Goal: Use online tool/utility: Utilize a website feature to perform a specific function

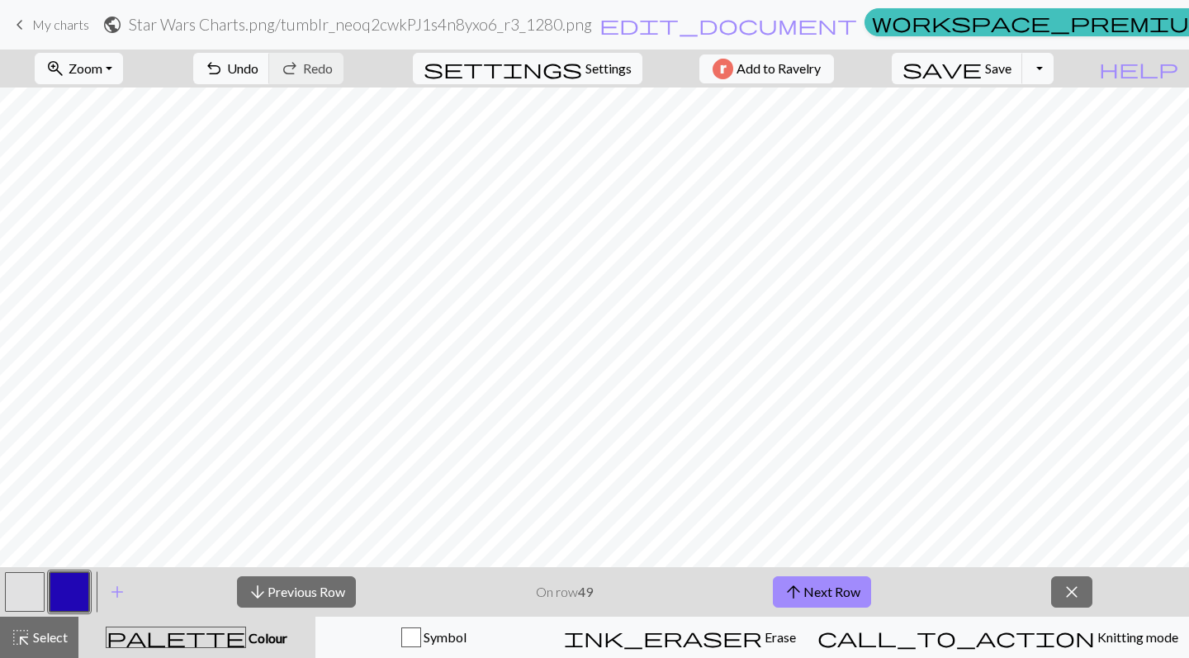
click at [64, 29] on span "My charts" at bounding box center [60, 25] width 57 height 16
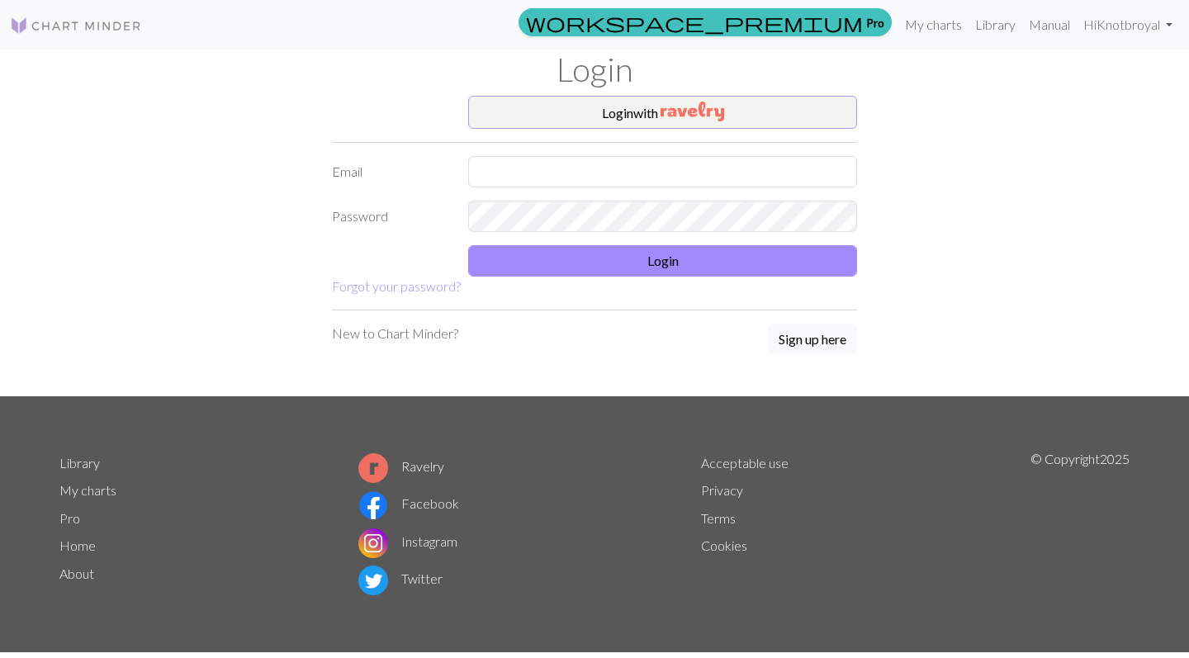
click at [700, 121] on img "button" at bounding box center [693, 112] width 64 height 20
click at [932, 33] on link "My charts" at bounding box center [934, 24] width 70 height 33
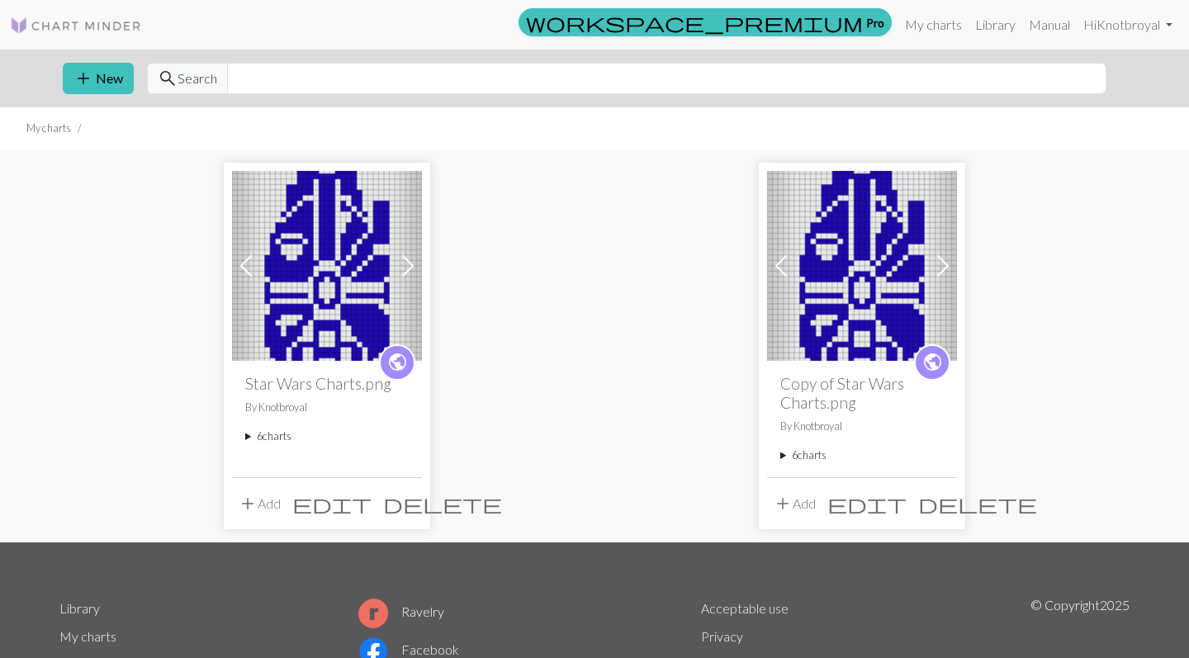
click at [370, 287] on img at bounding box center [327, 266] width 190 height 190
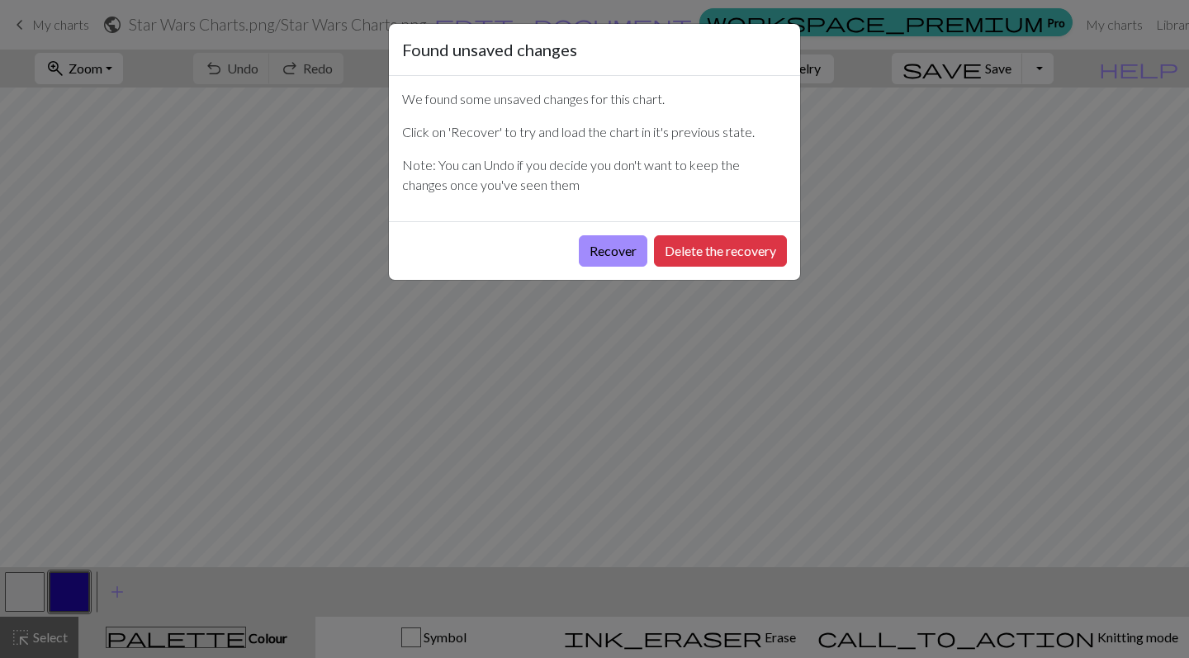
click at [71, 76] on div "Found unsaved changes We found some unsaved changes for this chart. Click on 'R…" at bounding box center [594, 329] width 1189 height 658
click at [36, 33] on div "Found unsaved changes We found some unsaved changes for this chart. Click on 'R…" at bounding box center [594, 329] width 1189 height 658
click at [618, 259] on button "Recover" at bounding box center [613, 250] width 69 height 31
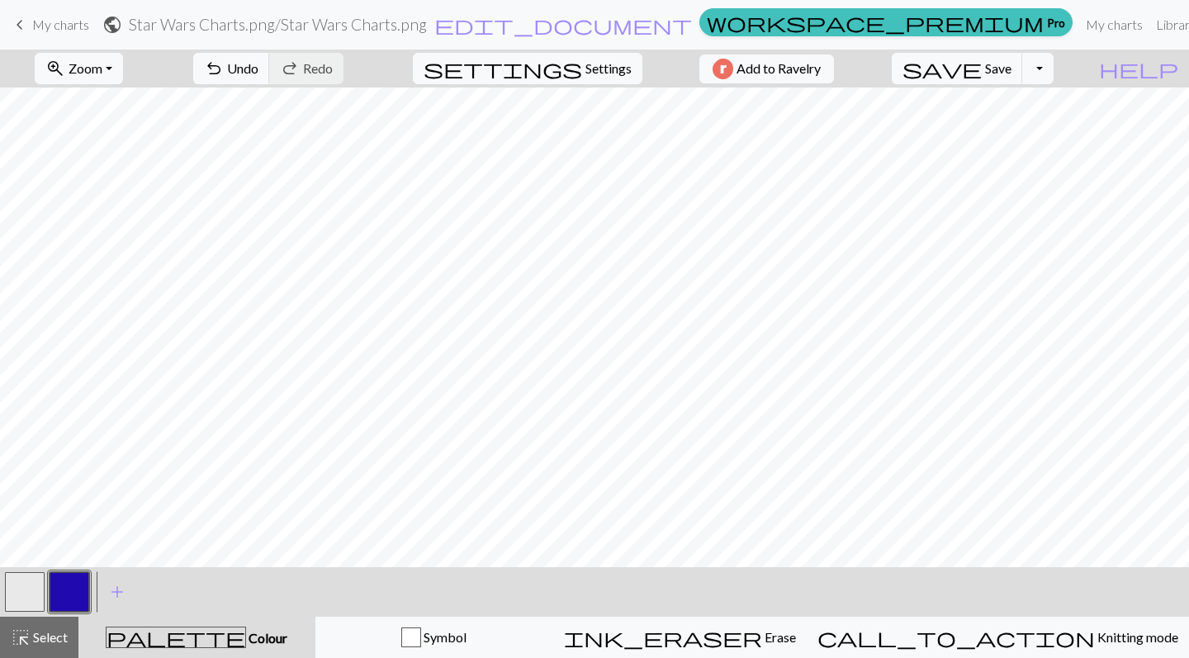
click at [73, 30] on span "My charts" at bounding box center [60, 25] width 57 height 16
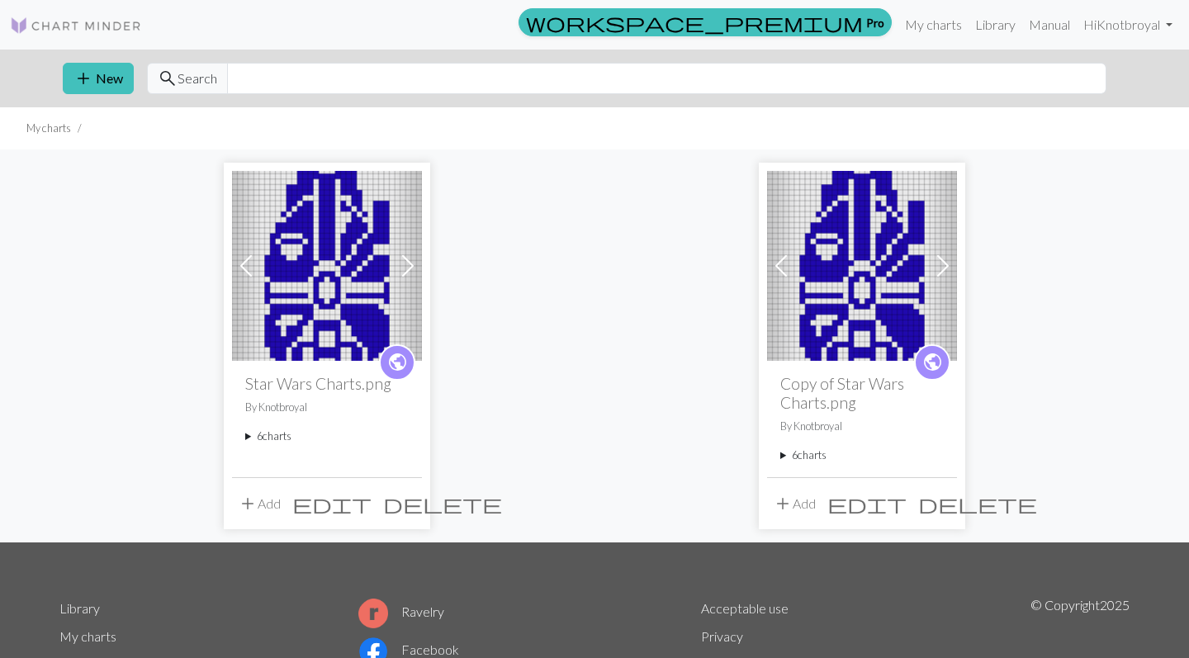
click at [396, 266] on span at bounding box center [408, 266] width 26 height 26
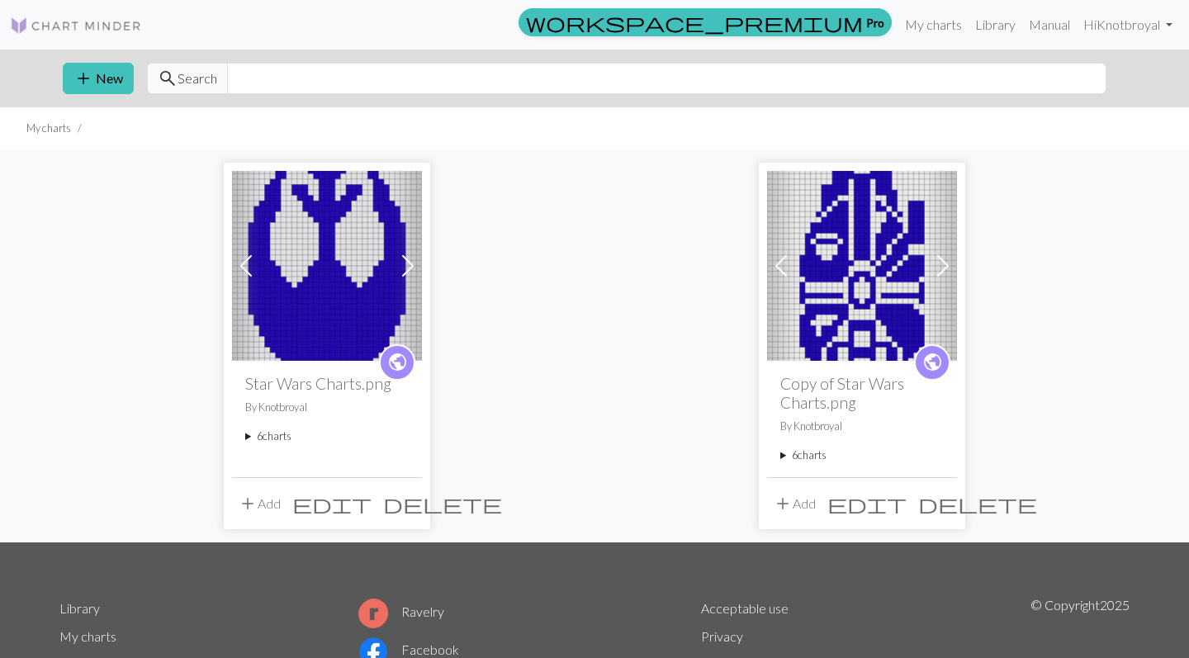
click at [396, 266] on span at bounding box center [408, 266] width 26 height 26
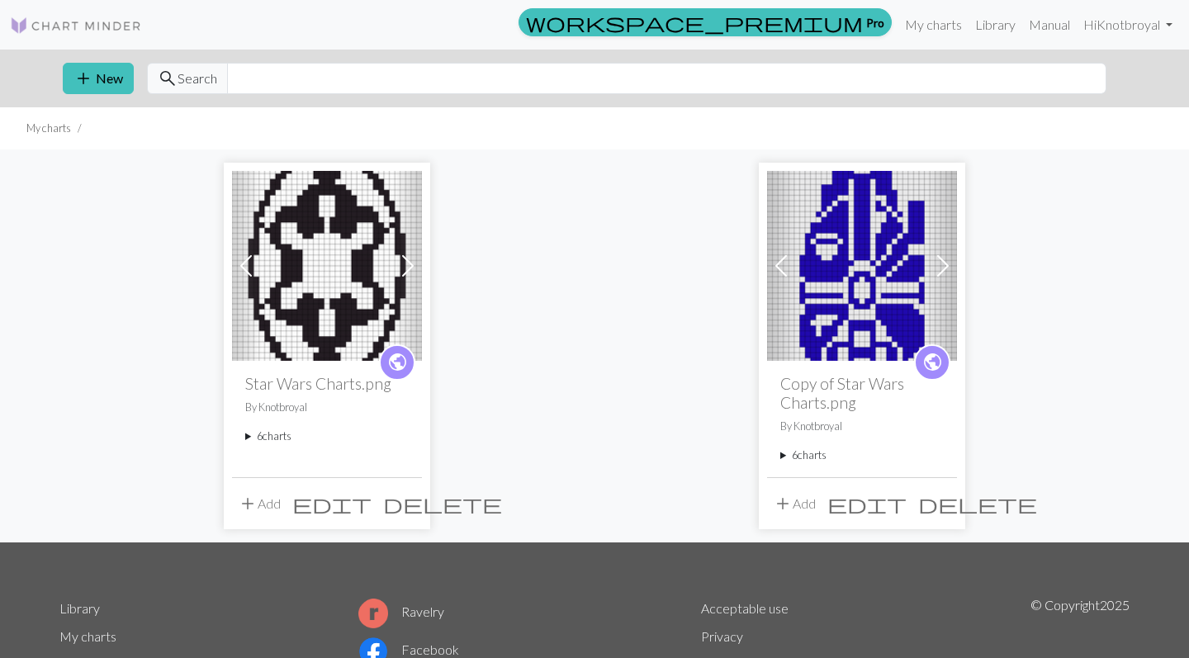
click at [396, 266] on span at bounding box center [408, 266] width 26 height 26
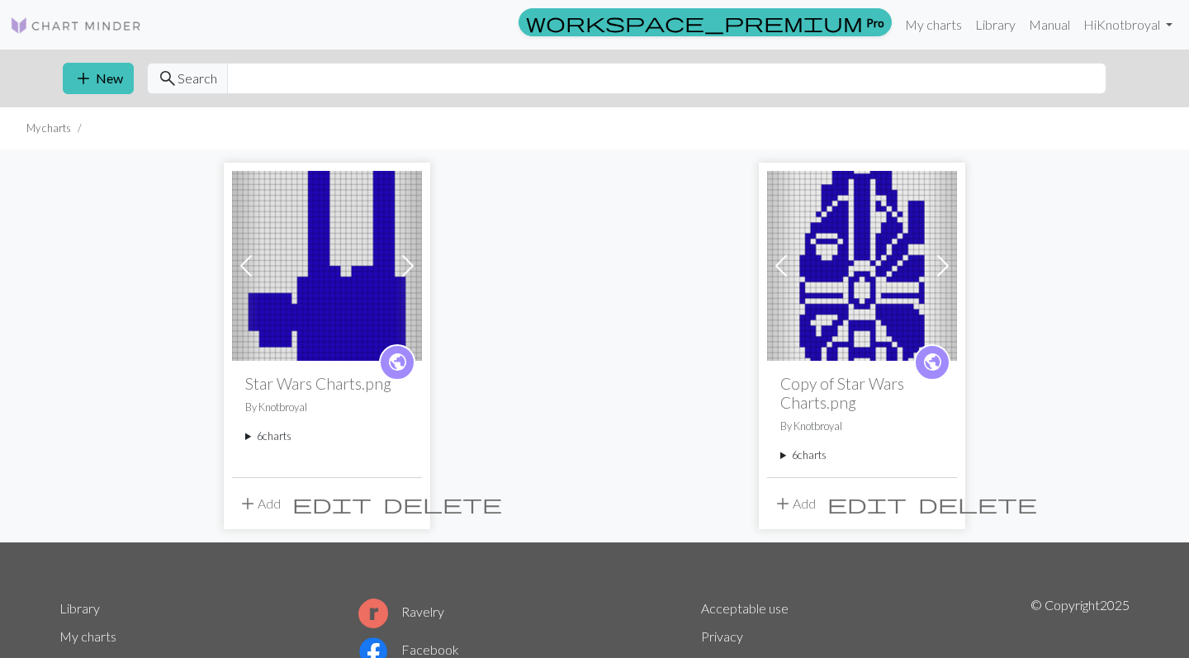
click at [396, 266] on span at bounding box center [408, 266] width 26 height 26
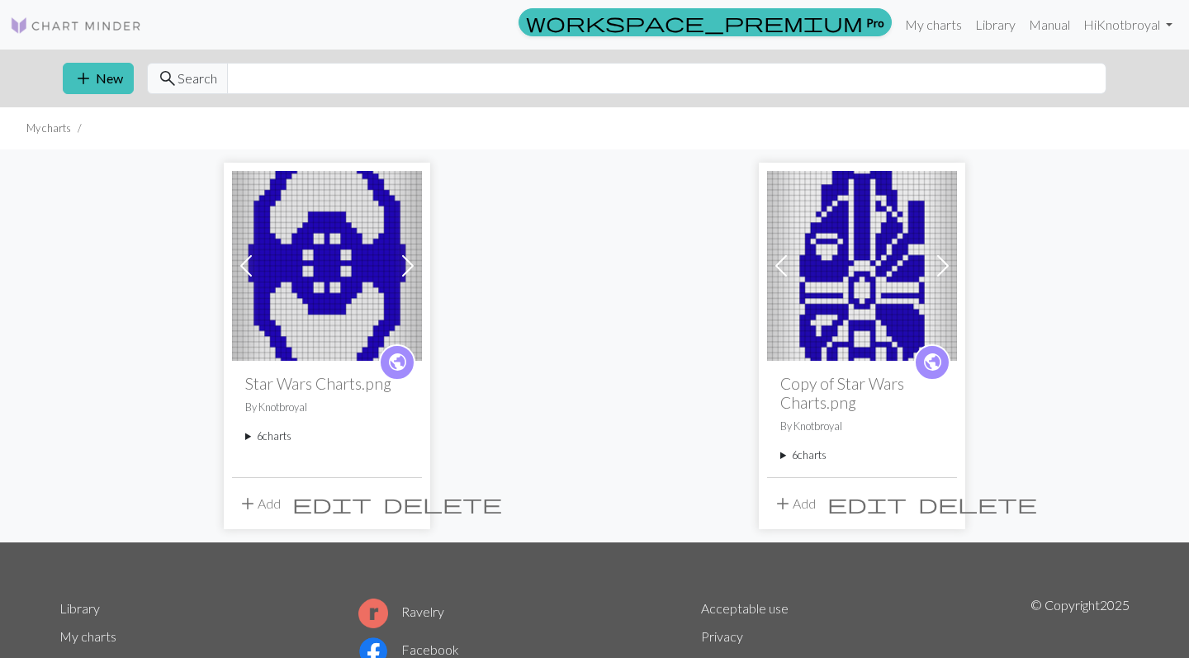
click at [397, 268] on span at bounding box center [408, 266] width 26 height 26
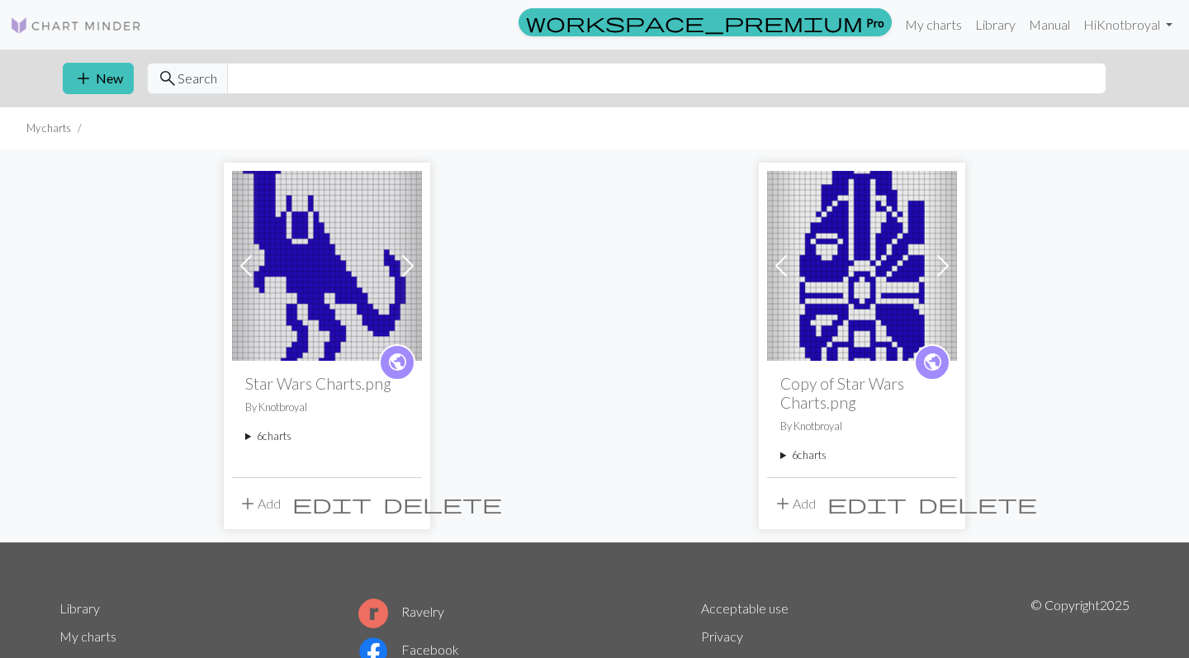
click at [252, 270] on span at bounding box center [246, 266] width 26 height 26
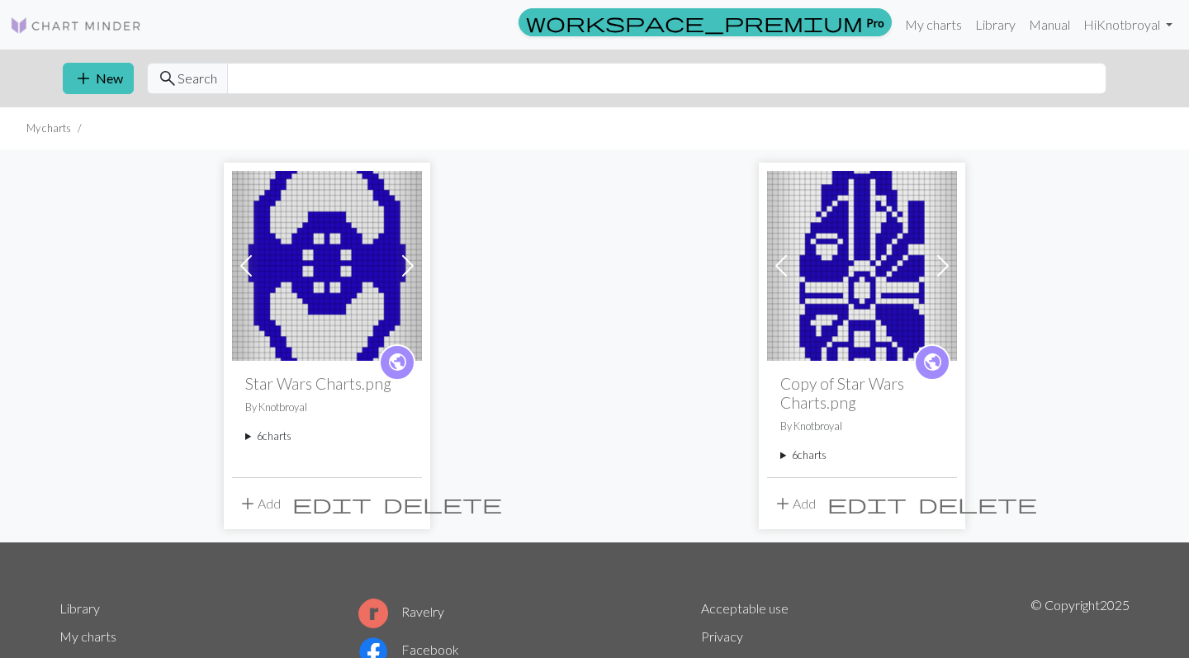
click at [252, 270] on span at bounding box center [246, 266] width 26 height 26
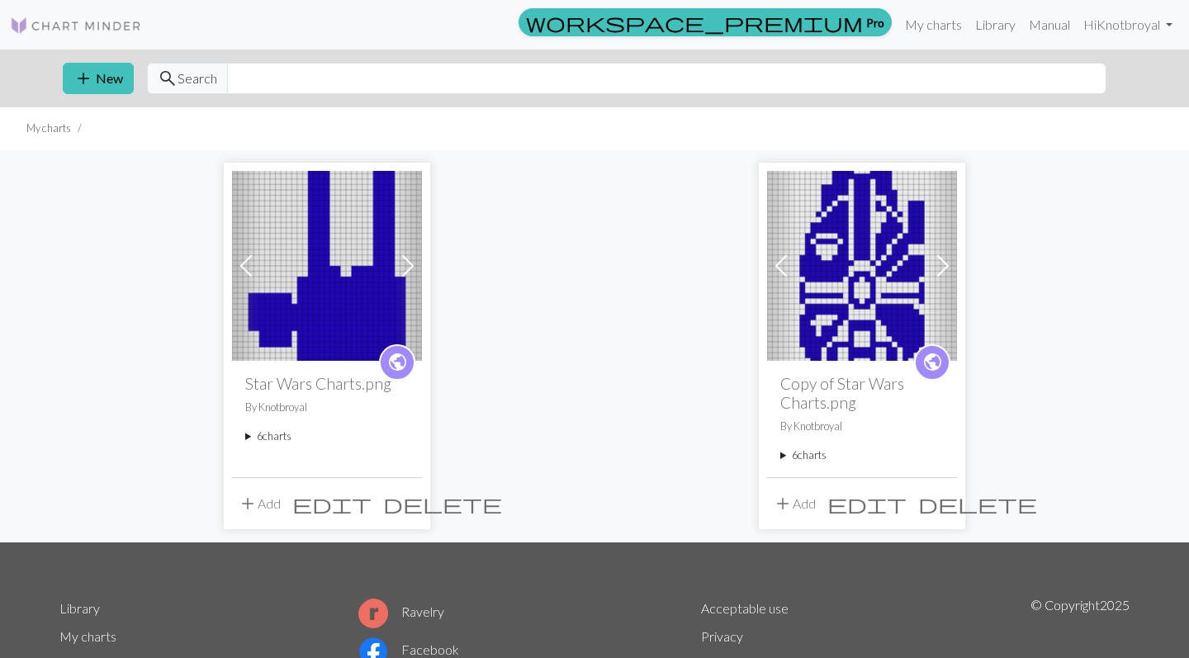
click at [299, 274] on img at bounding box center [327, 266] width 190 height 190
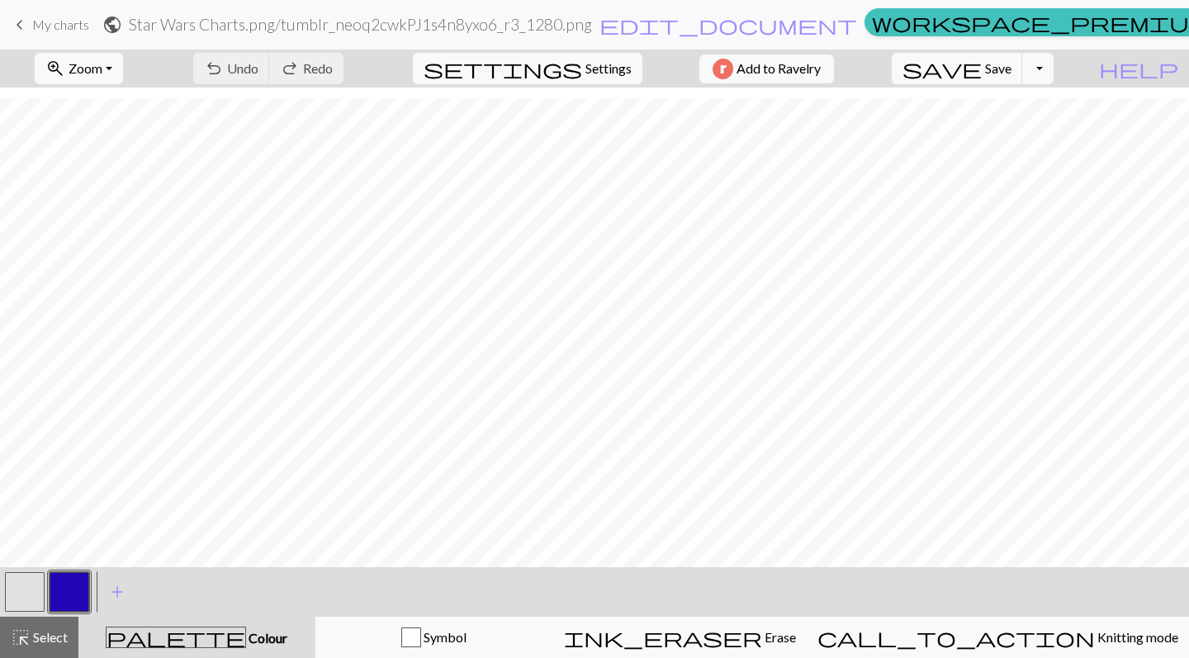
scroll to position [23, 0]
click at [615, 64] on span "Settings" at bounding box center [609, 69] width 46 height 20
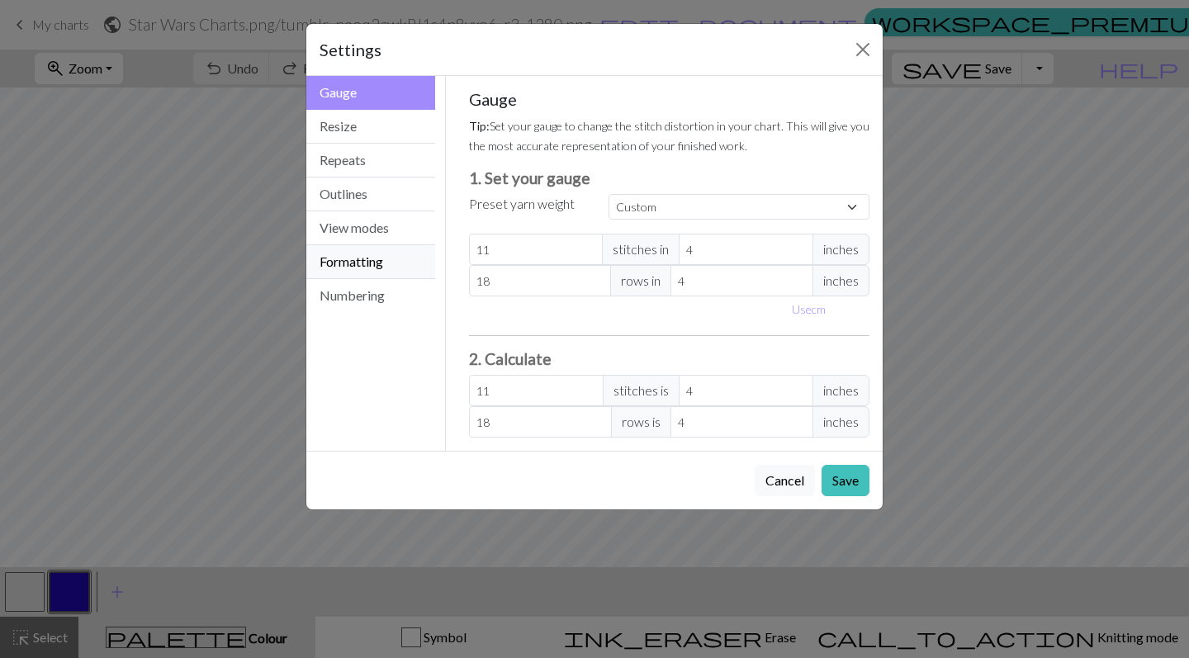
click at [375, 267] on button "Formatting" at bounding box center [370, 262] width 129 height 34
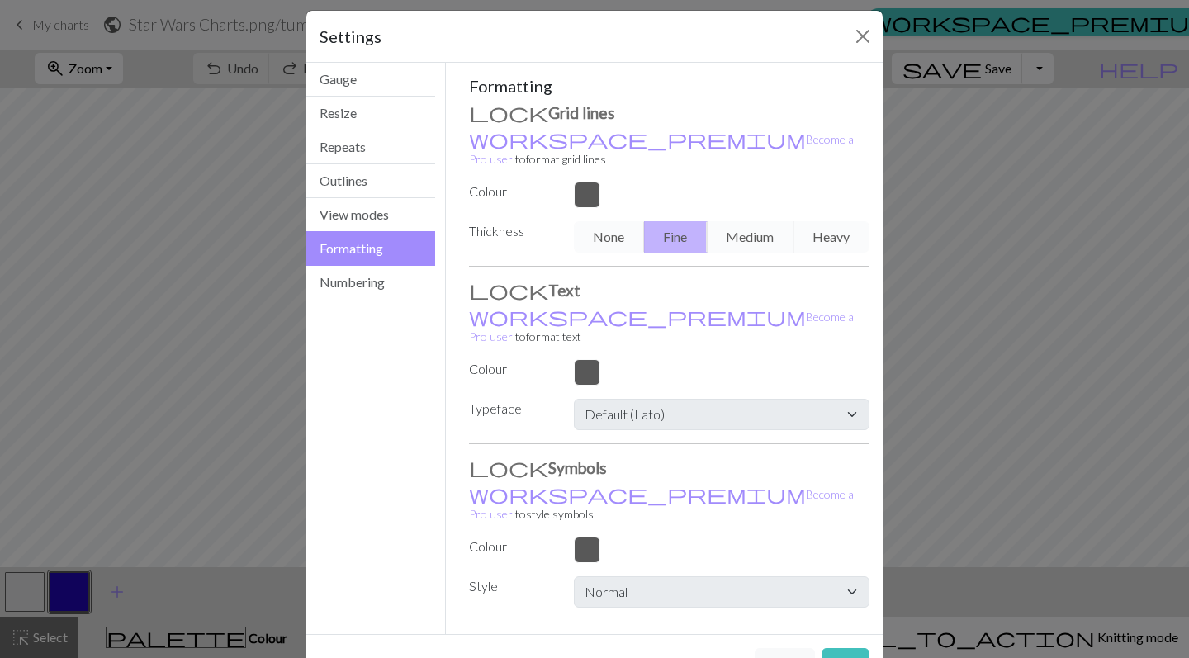
scroll to position [12, 0]
click at [794, 649] on button "Cancel" at bounding box center [785, 664] width 60 height 31
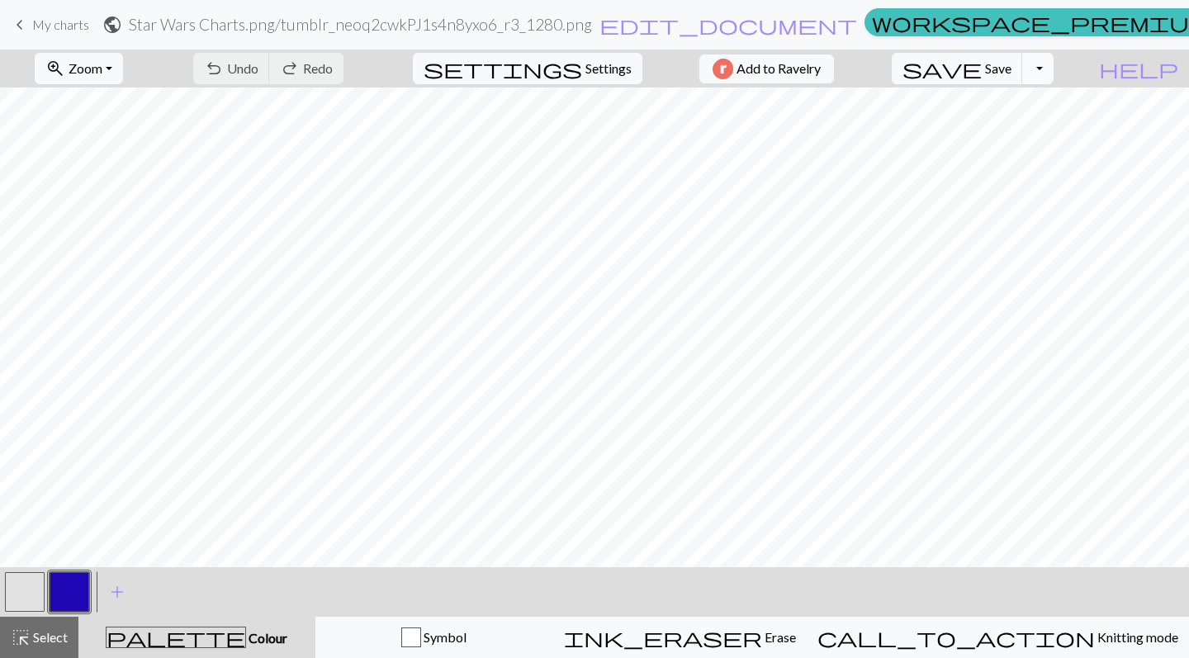
click at [1054, 58] on button "Toggle Dropdown" at bounding box center [1037, 68] width 31 height 31
click at [1028, 130] on button "save_alt Download" at bounding box center [916, 131] width 273 height 26
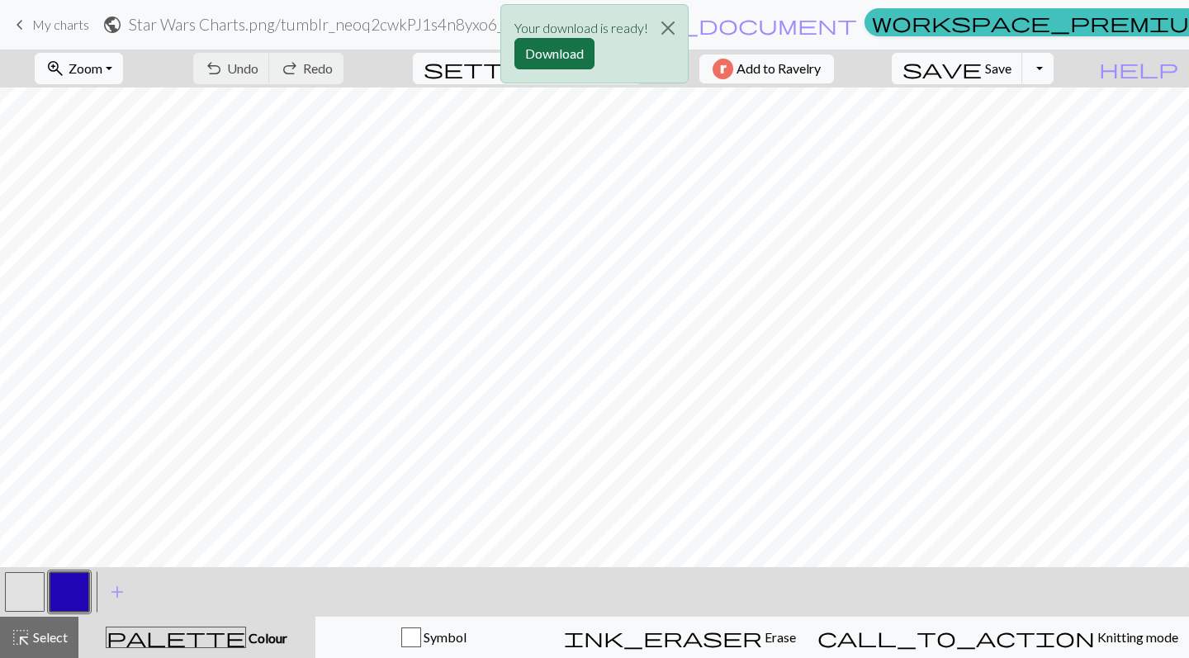
click at [574, 48] on button "Download" at bounding box center [554, 53] width 80 height 31
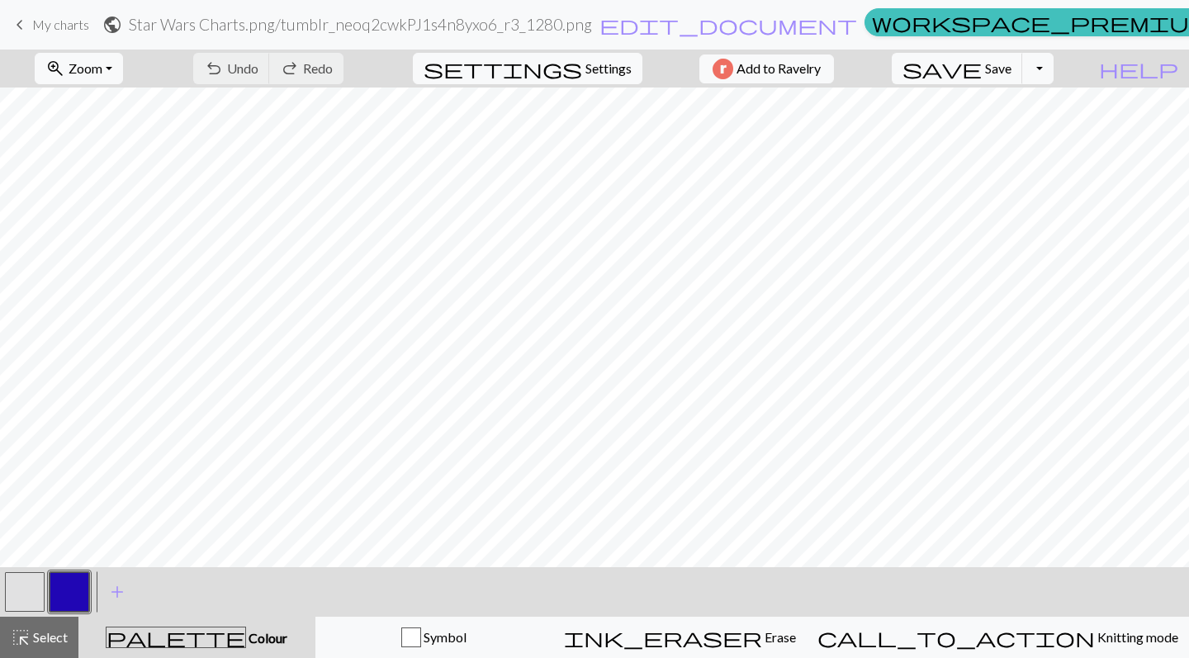
click at [50, 33] on link "keyboard_arrow_left My charts" at bounding box center [49, 25] width 79 height 28
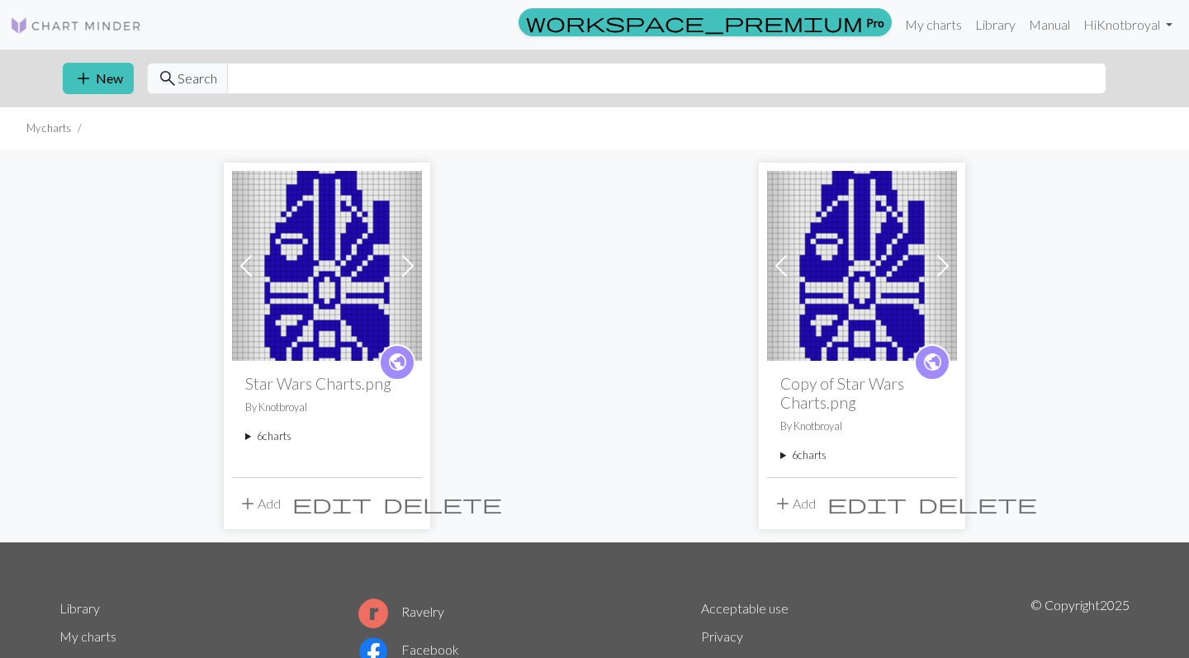
click at [410, 273] on span at bounding box center [408, 266] width 26 height 26
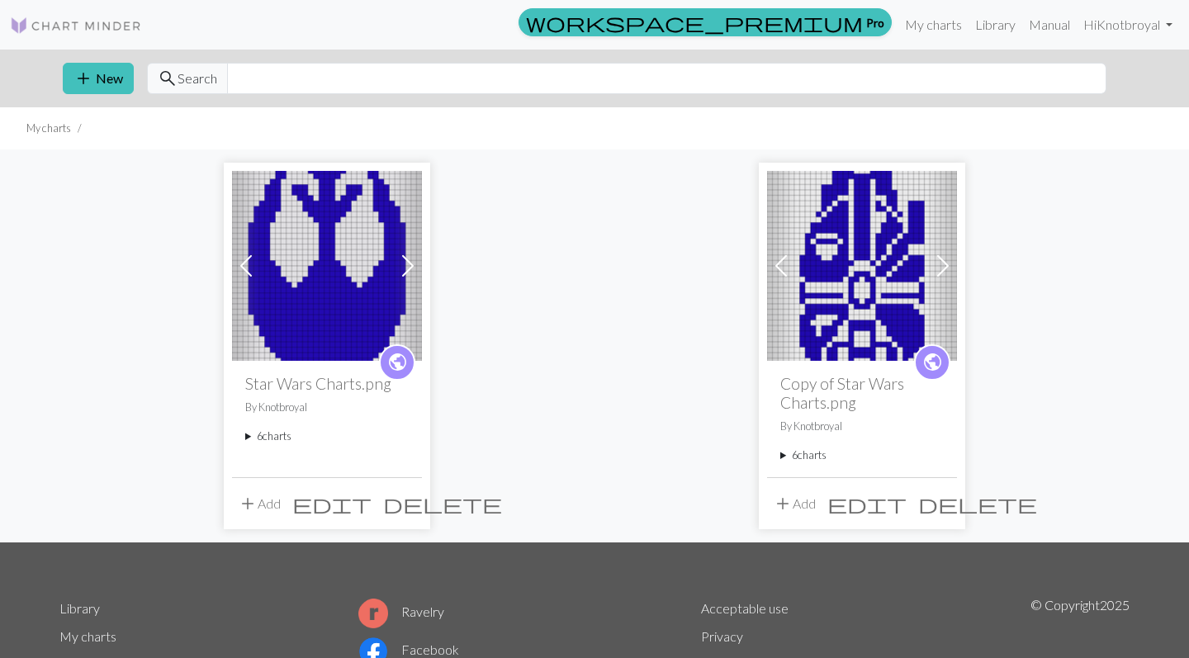
click at [410, 273] on span at bounding box center [408, 266] width 26 height 26
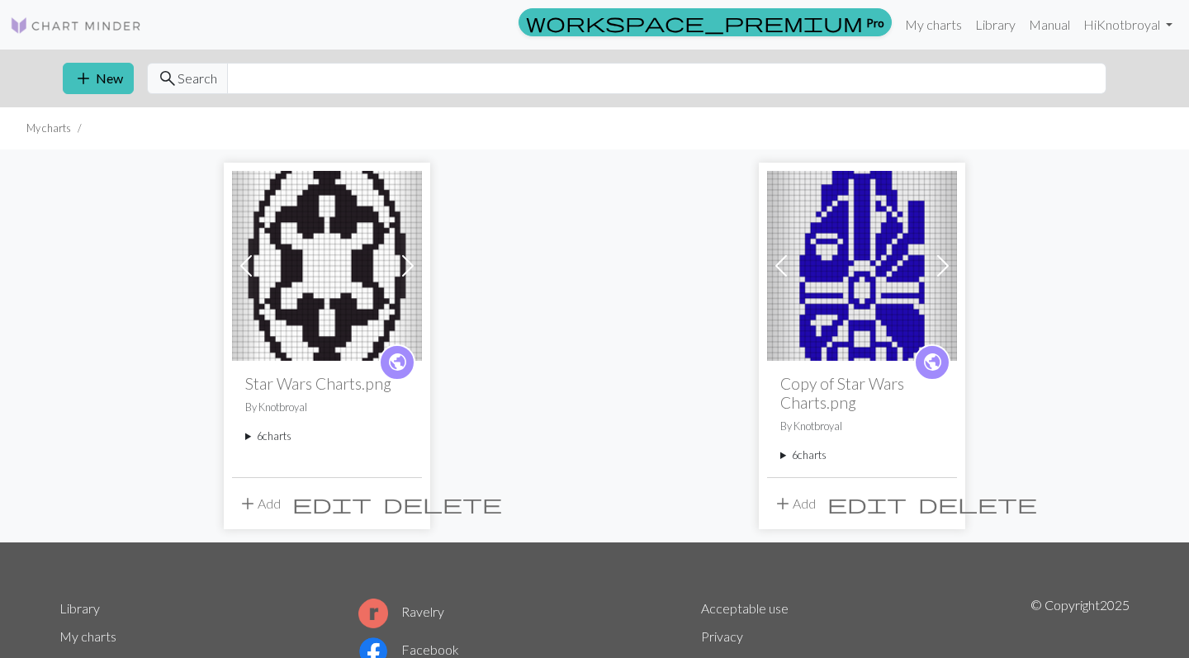
click at [410, 273] on span at bounding box center [408, 266] width 26 height 26
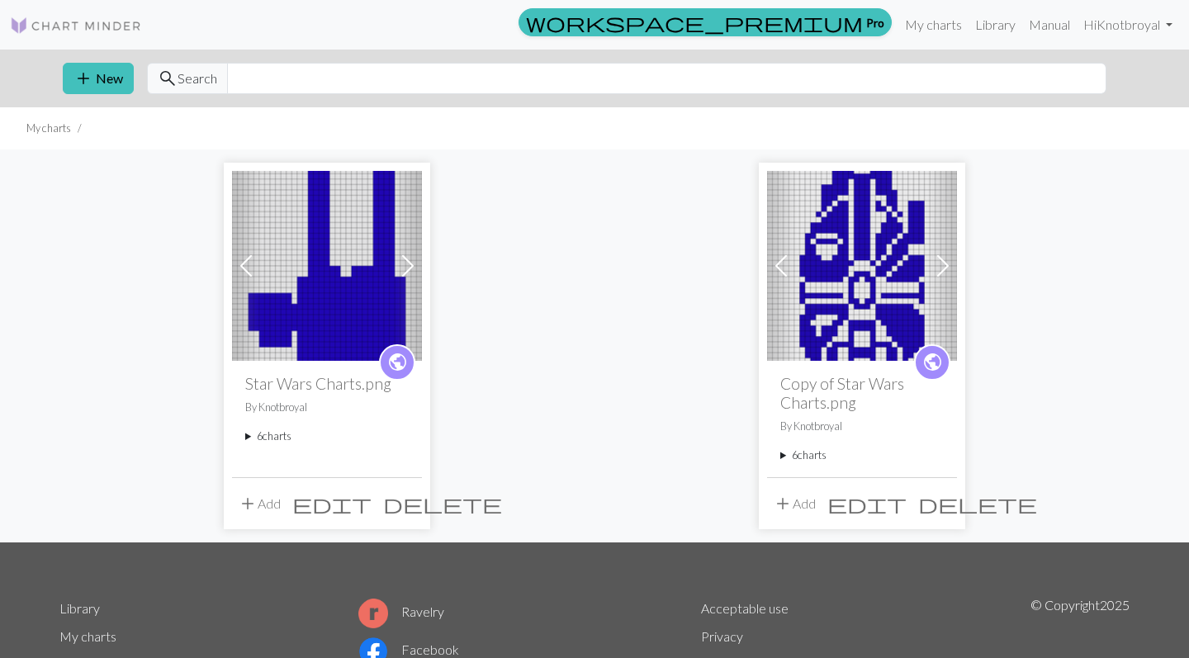
click at [410, 273] on span at bounding box center [408, 266] width 26 height 26
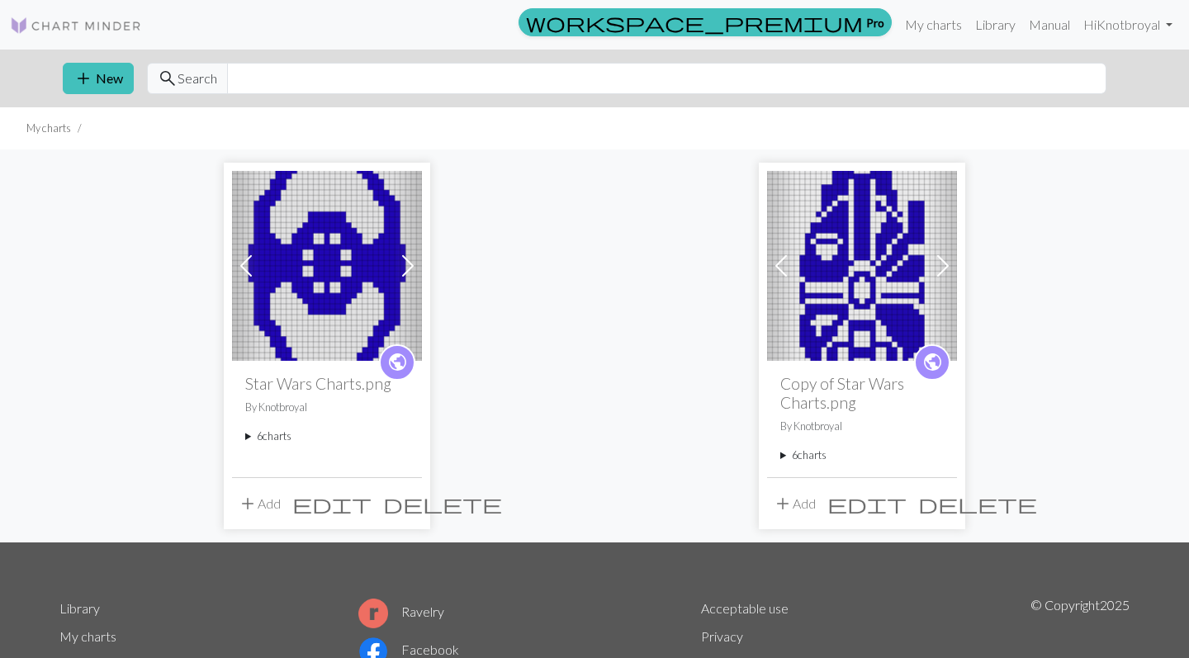
click at [410, 273] on span at bounding box center [408, 266] width 26 height 26
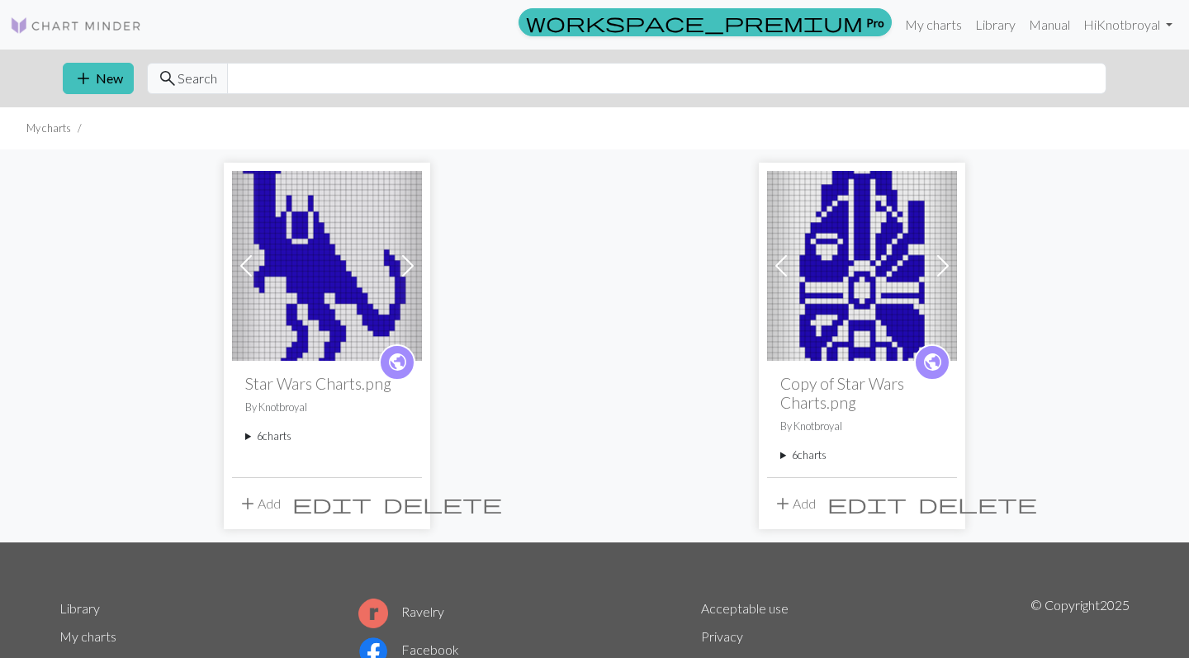
click at [316, 287] on img at bounding box center [327, 266] width 190 height 190
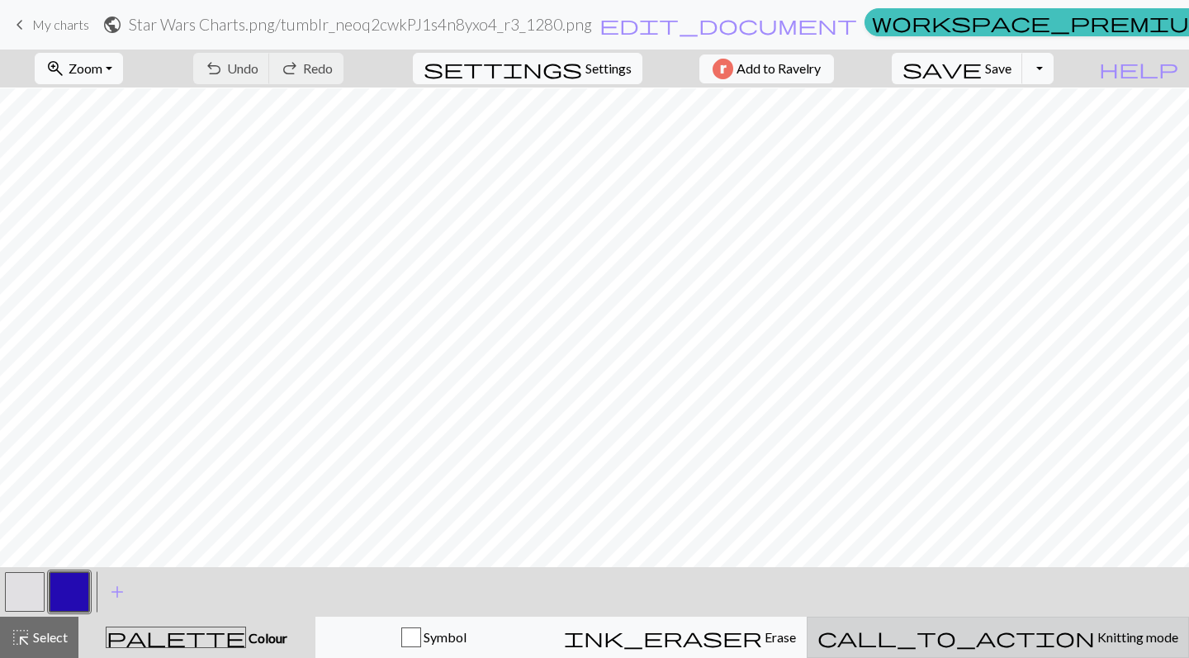
scroll to position [519, 0]
click at [1015, 651] on button "call_to_action Knitting mode Knitting mode" at bounding box center [998, 637] width 382 height 41
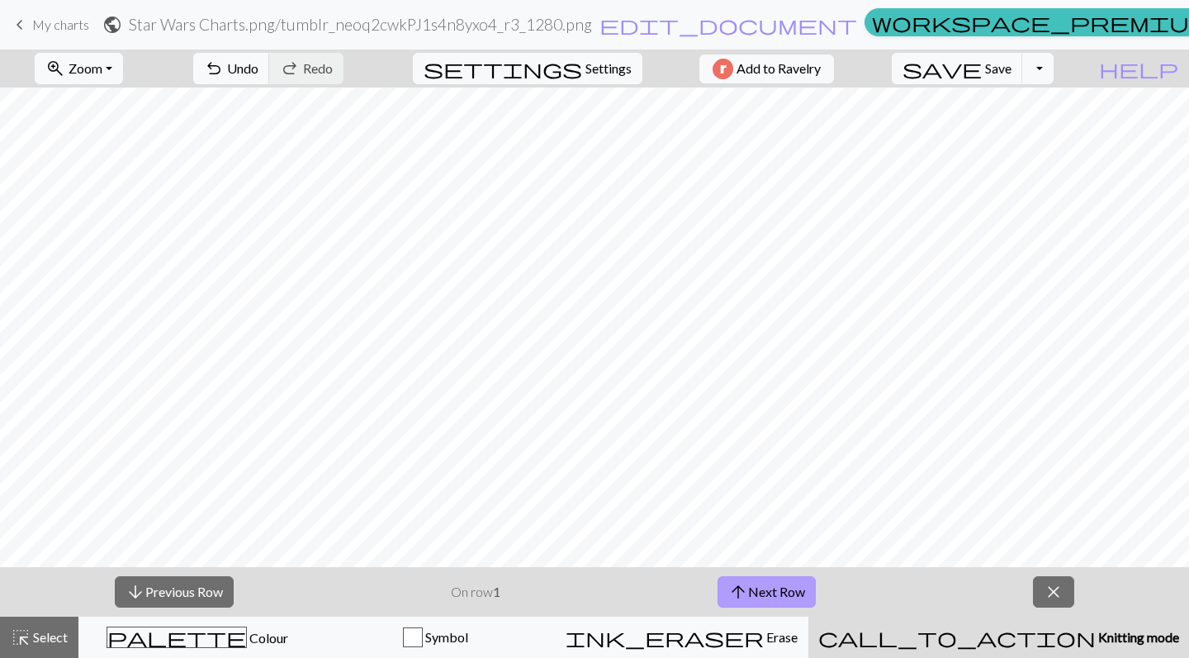
click at [807, 596] on button "arrow_upward Next Row" at bounding box center [767, 591] width 98 height 31
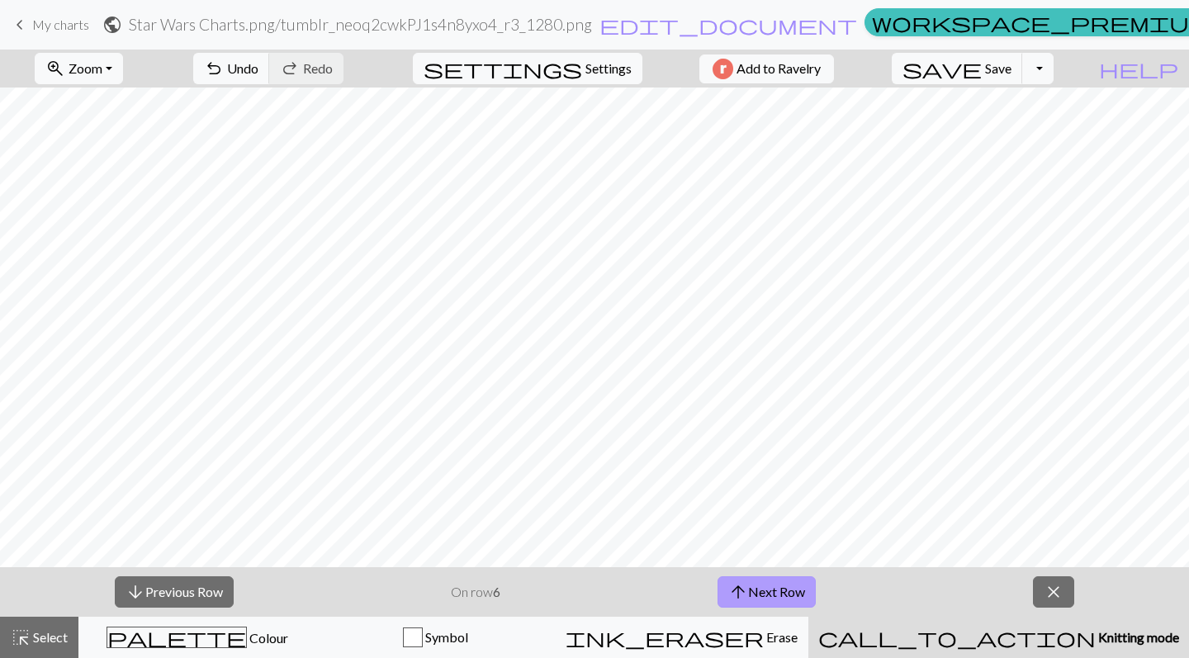
click at [807, 596] on button "arrow_upward Next Row" at bounding box center [767, 591] width 98 height 31
click at [739, 599] on span "arrow_upward" at bounding box center [738, 592] width 20 height 23
click at [752, 602] on button "arrow_upward Next Row" at bounding box center [767, 591] width 98 height 31
click at [758, 596] on button "arrow_upward Next Row" at bounding box center [767, 591] width 98 height 31
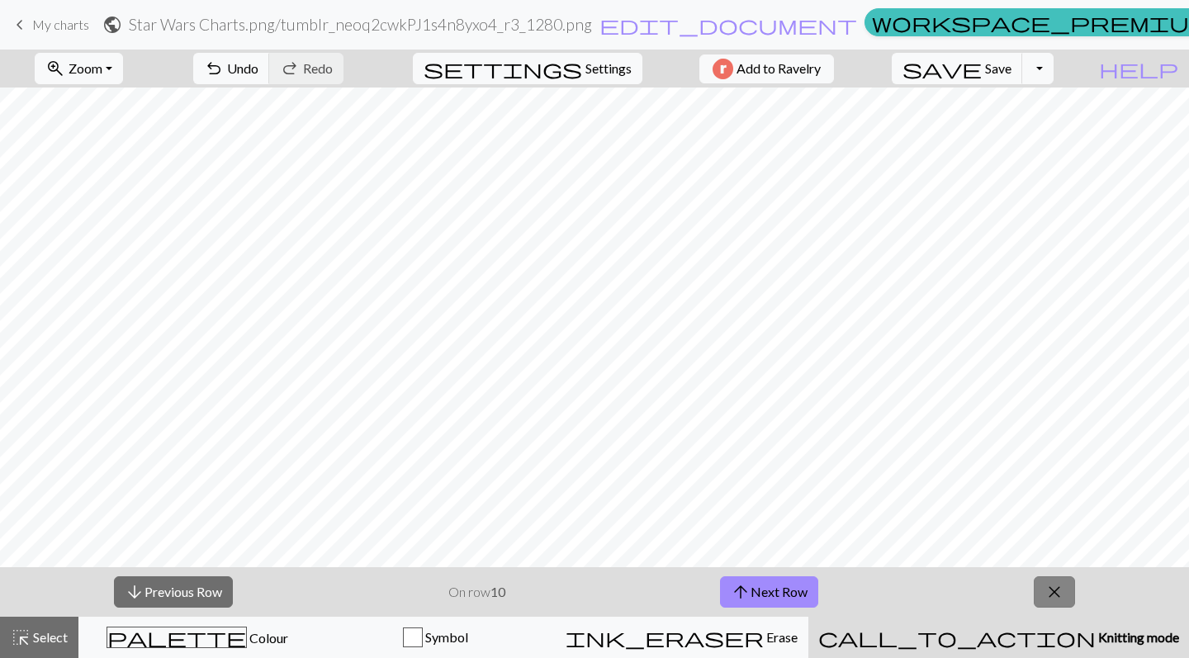
click at [1036, 595] on button "close" at bounding box center [1054, 591] width 41 height 31
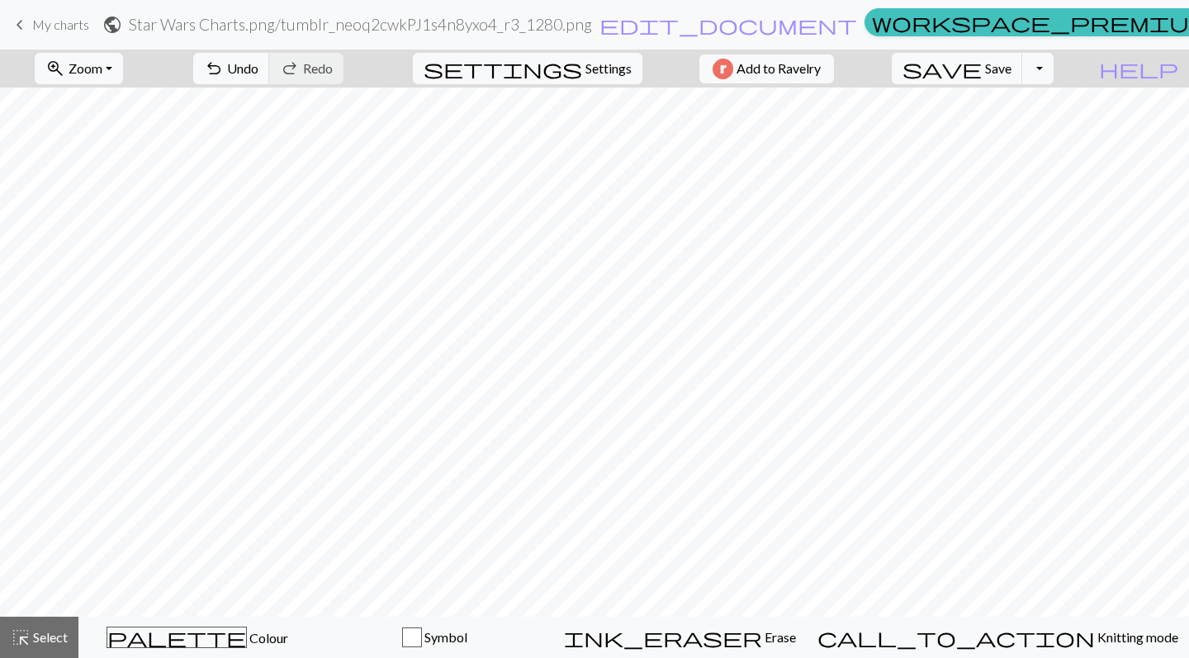
scroll to position [470, 0]
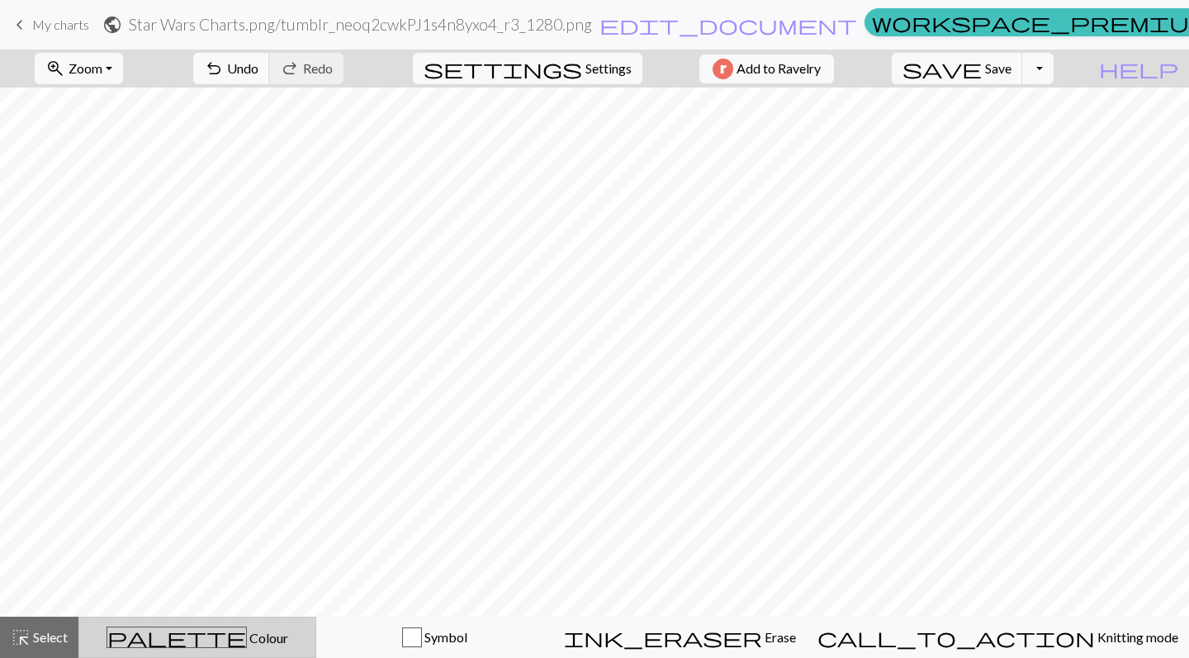
click at [261, 640] on div "palette Colour Colour" at bounding box center [197, 637] width 216 height 21
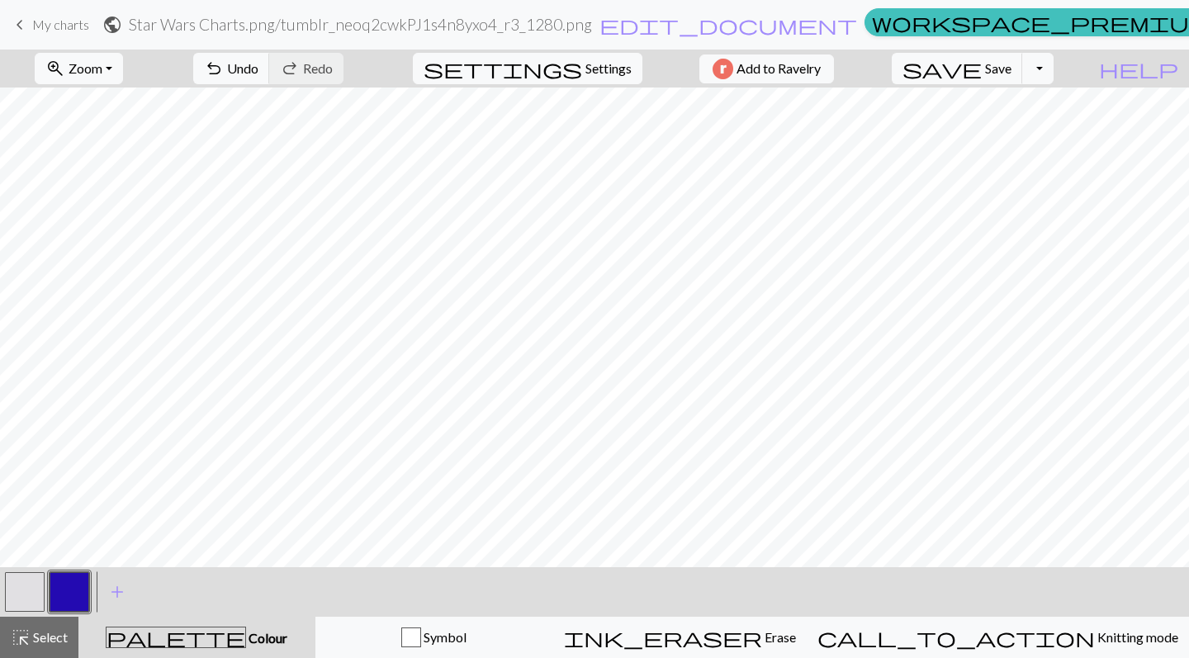
click at [27, 583] on button "button" at bounding box center [25, 592] width 40 height 40
click at [69, 593] on button "button" at bounding box center [70, 592] width 40 height 40
click at [31, 596] on button "button" at bounding box center [25, 592] width 40 height 40
click at [61, 581] on button "button" at bounding box center [70, 592] width 40 height 40
click at [17, 597] on button "button" at bounding box center [25, 592] width 40 height 40
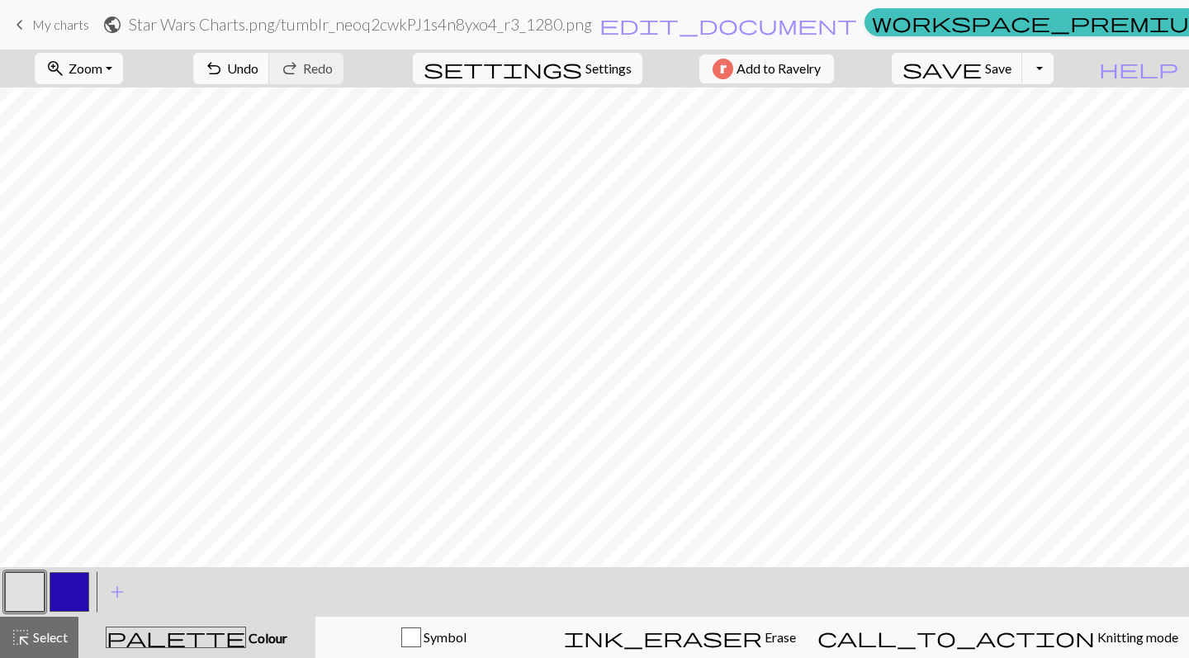
click at [63, 603] on button "button" at bounding box center [70, 592] width 40 height 40
click at [37, 591] on button "button" at bounding box center [25, 592] width 40 height 40
click at [63, 589] on button "button" at bounding box center [70, 592] width 40 height 40
click at [21, 590] on button "button" at bounding box center [25, 592] width 40 height 40
click at [61, 585] on button "button" at bounding box center [70, 592] width 40 height 40
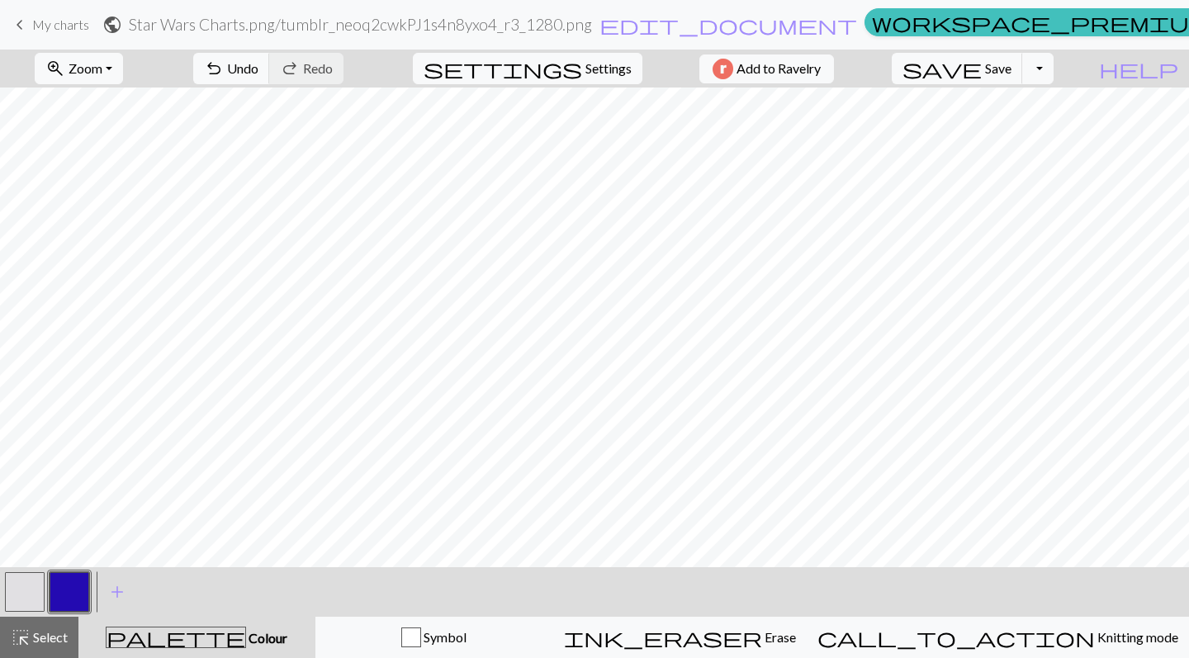
click at [23, 588] on button "button" at bounding box center [25, 592] width 40 height 40
click at [74, 582] on button "button" at bounding box center [70, 592] width 40 height 40
click at [28, 591] on button "button" at bounding box center [25, 592] width 40 height 40
click at [83, 595] on button "button" at bounding box center [70, 592] width 40 height 40
click at [34, 586] on button "button" at bounding box center [25, 592] width 40 height 40
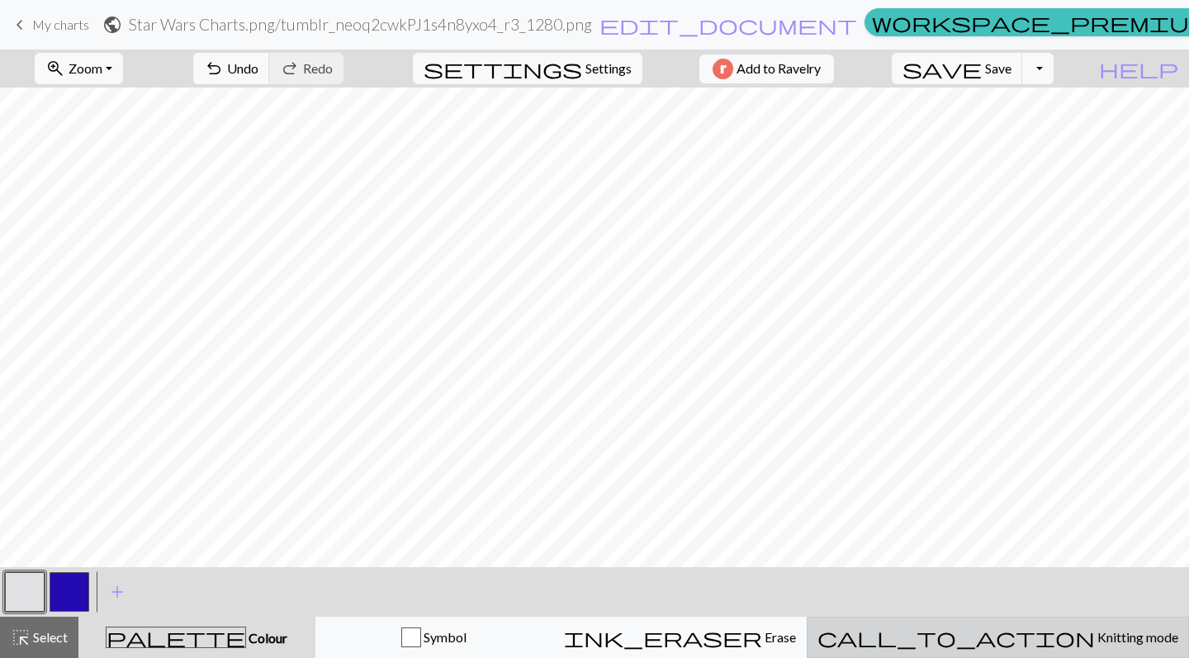
click at [1095, 631] on span "Knitting mode" at bounding box center [1136, 637] width 83 height 16
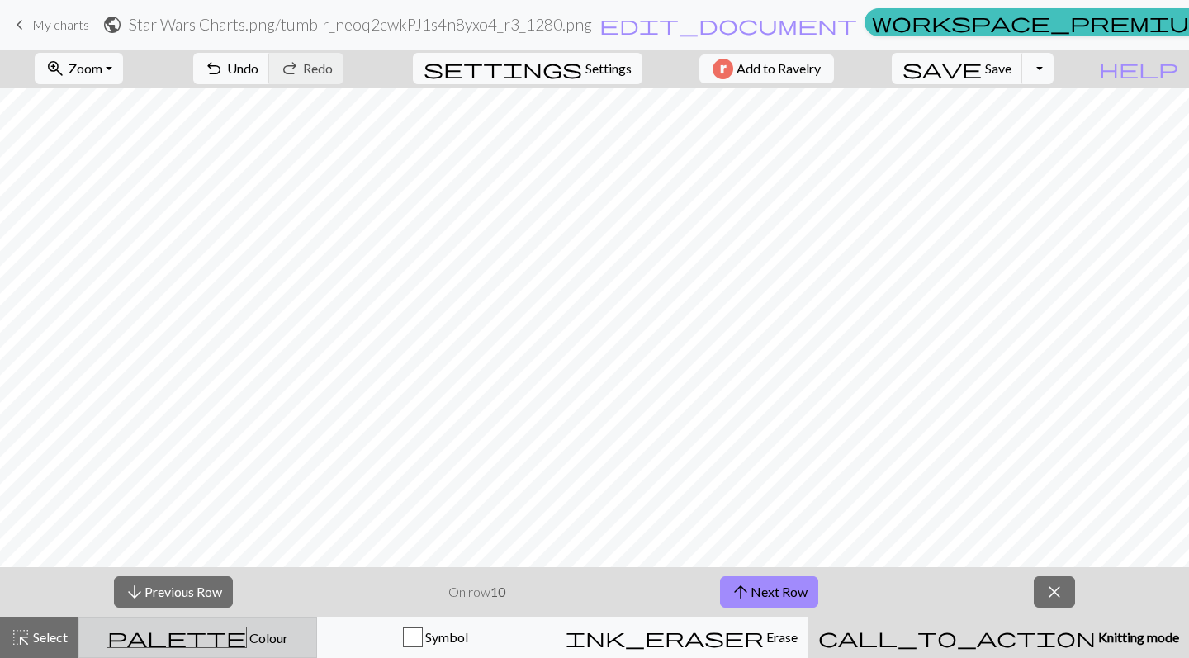
click at [247, 635] on span "Colour" at bounding box center [267, 638] width 41 height 16
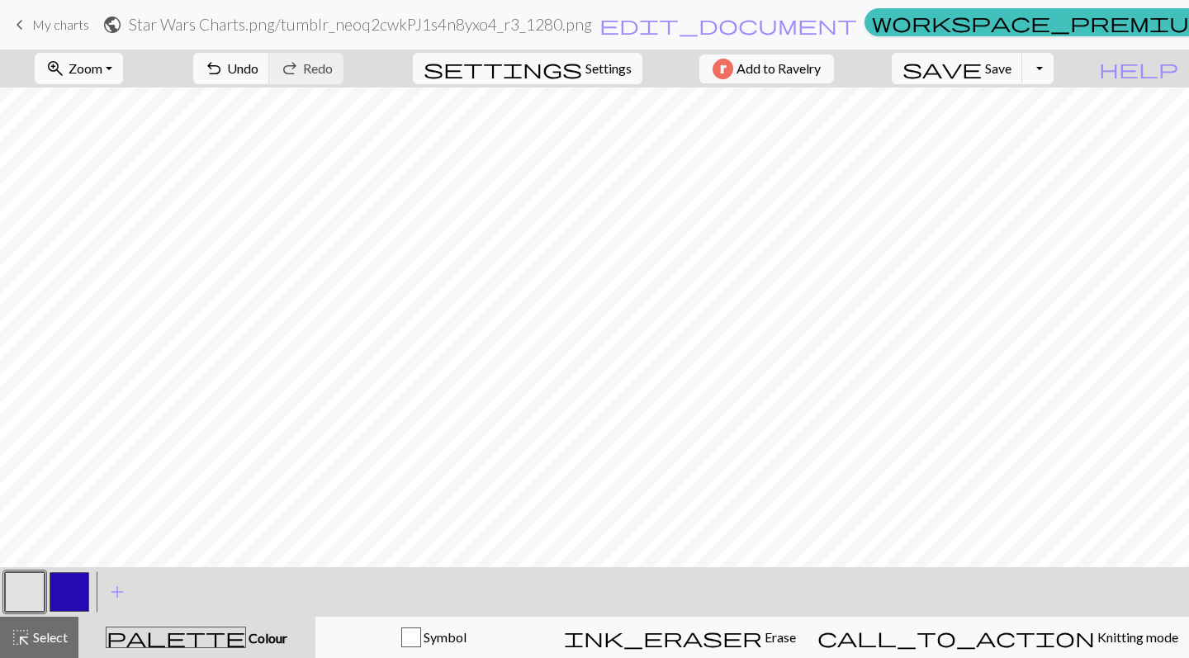
click at [34, 585] on button "button" at bounding box center [25, 592] width 40 height 40
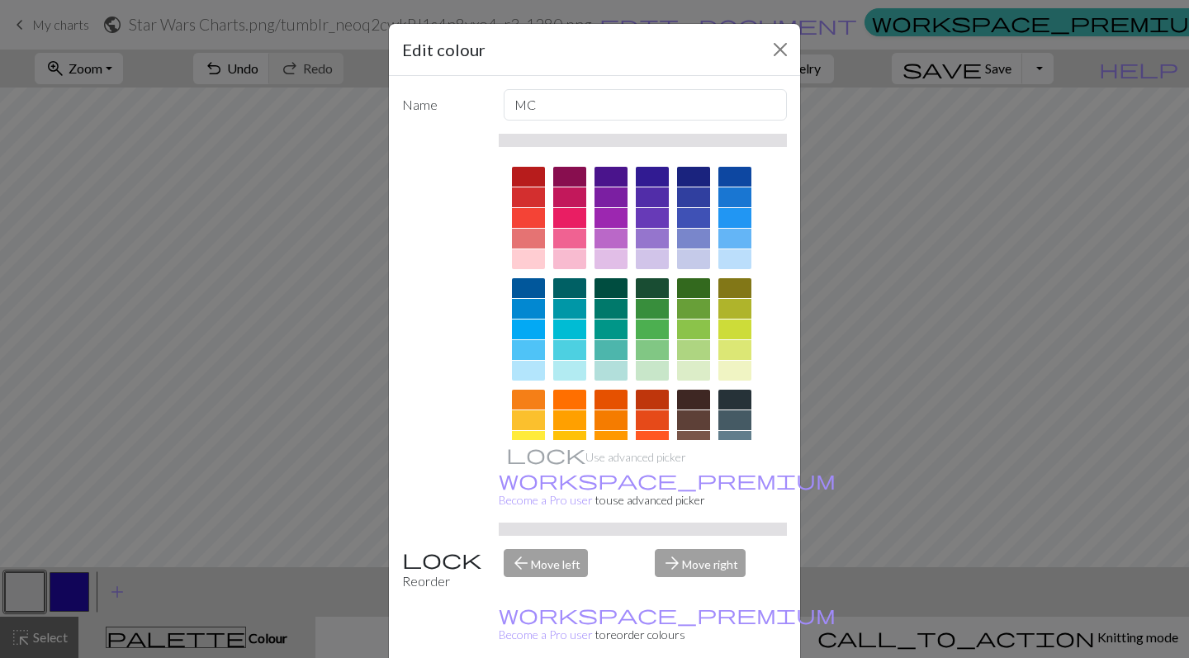
click at [28, 585] on div "Edit colour Name MC Use advanced picker workspace_premium Become a Pro user to …" at bounding box center [594, 329] width 1189 height 658
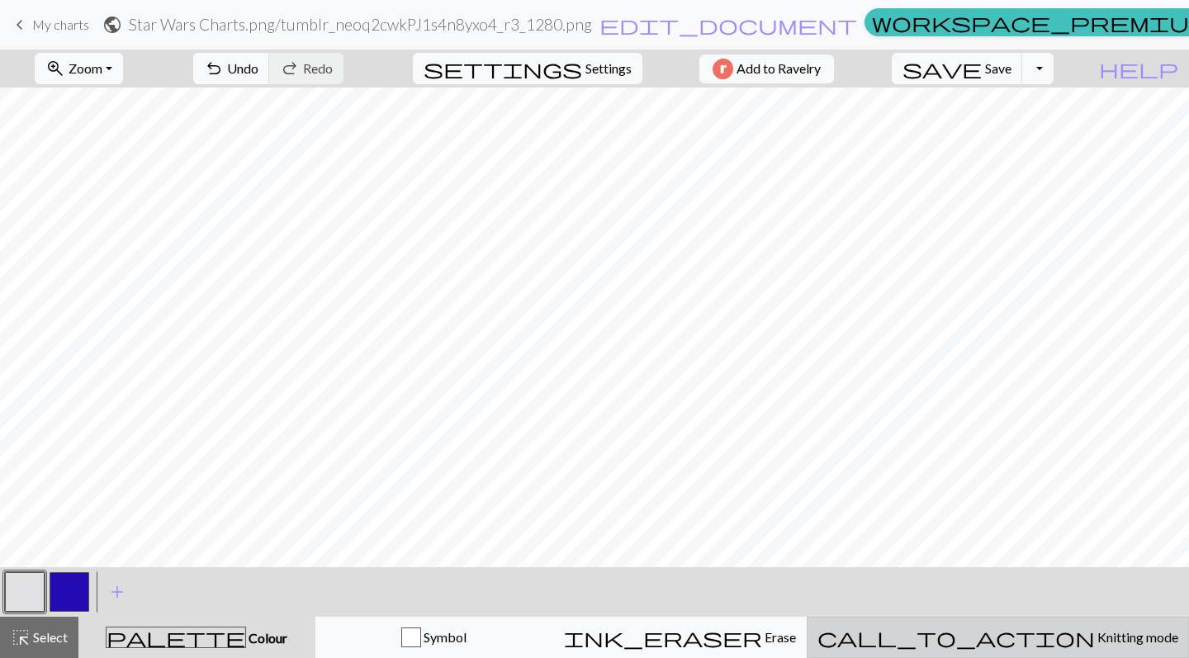
click at [1068, 623] on button "call_to_action Knitting mode Knitting mode" at bounding box center [998, 637] width 382 height 41
